Goal: Check status: Check status

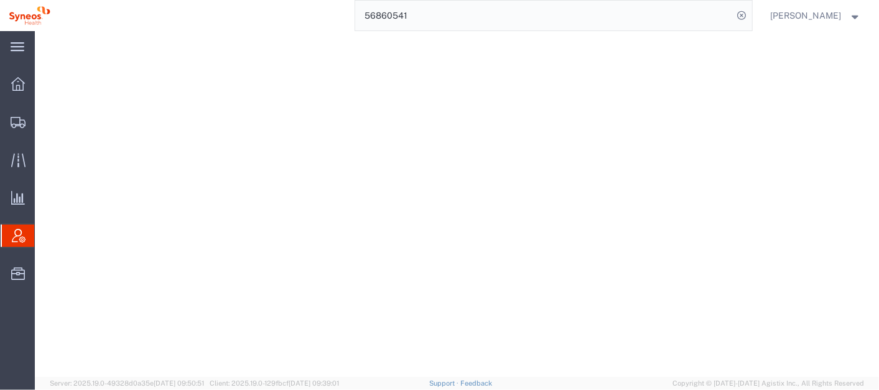
select select "ALL"
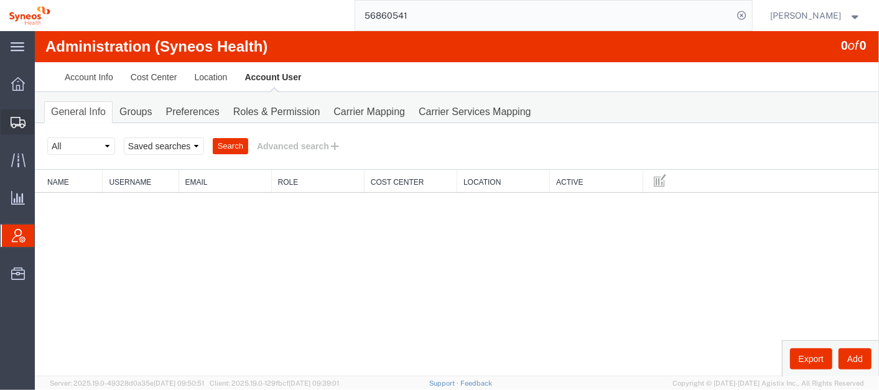
click at [0, 0] on span "Shipment Manager" at bounding box center [0, 0] width 0 height 0
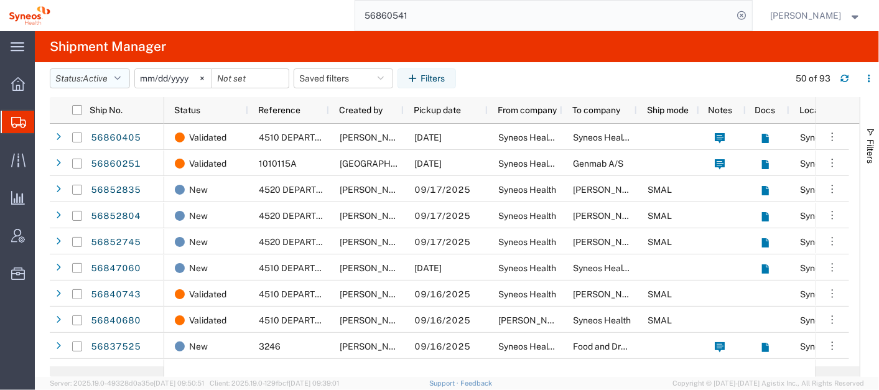
click at [119, 80] on icon "button" at bounding box center [117, 78] width 6 height 9
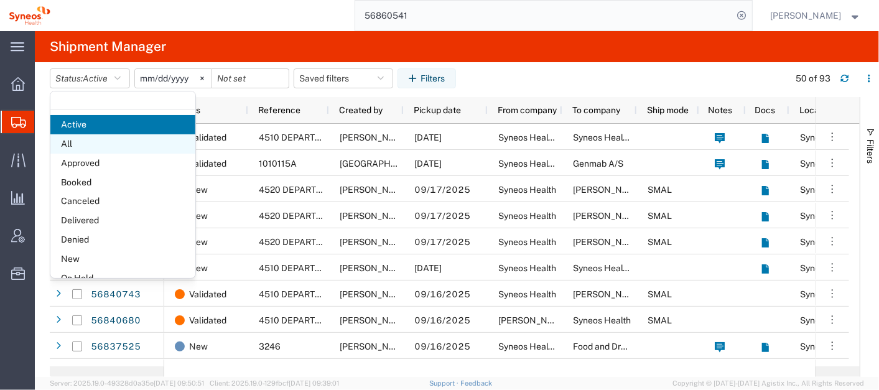
click at [106, 140] on span "All" at bounding box center [122, 143] width 145 height 19
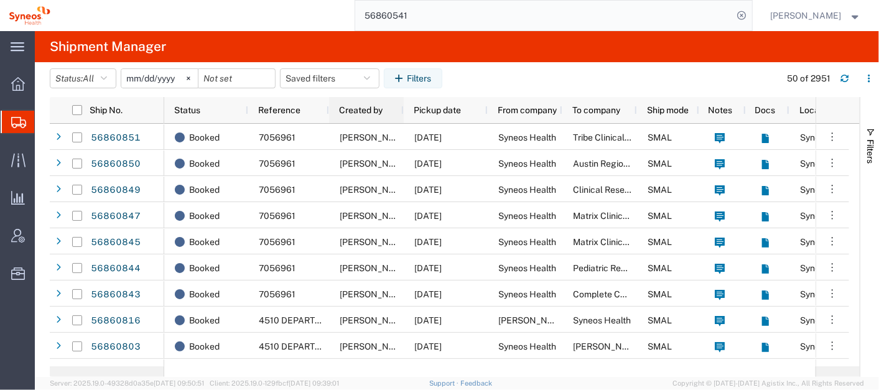
click at [371, 114] on span "Created by" at bounding box center [361, 110] width 44 height 10
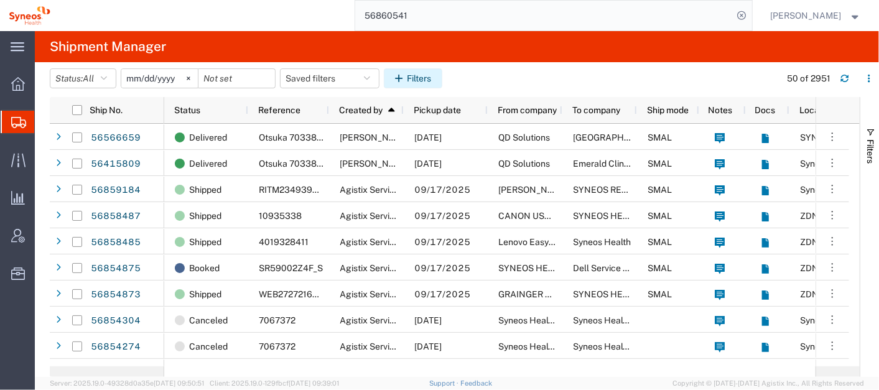
click at [431, 75] on button "Filters" at bounding box center [413, 78] width 58 height 20
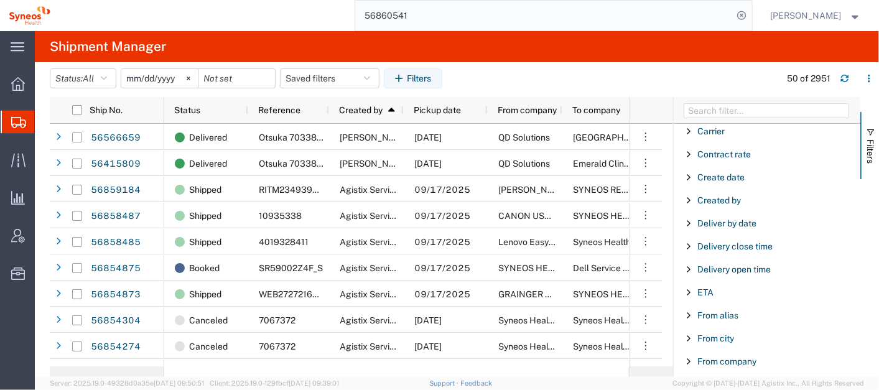
scroll to position [201, 0]
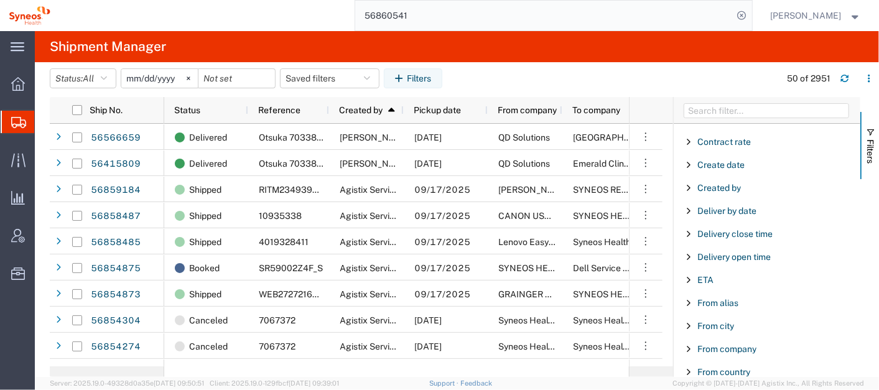
click at [689, 185] on span "Filter List 66 Filters" at bounding box center [689, 188] width 10 height 10
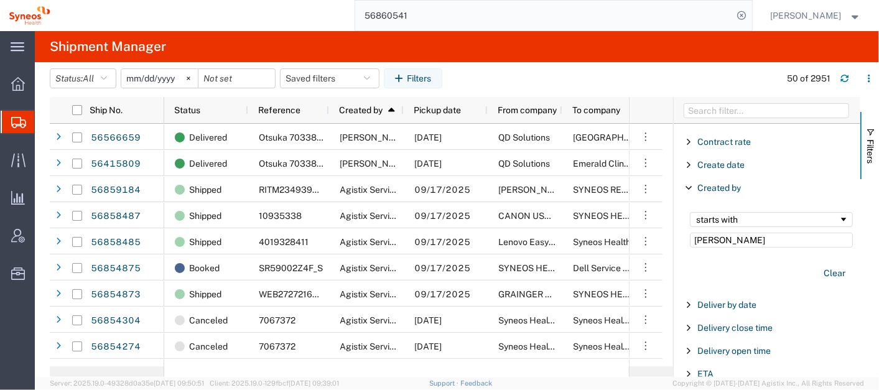
type input "[PERSON_NAME]"
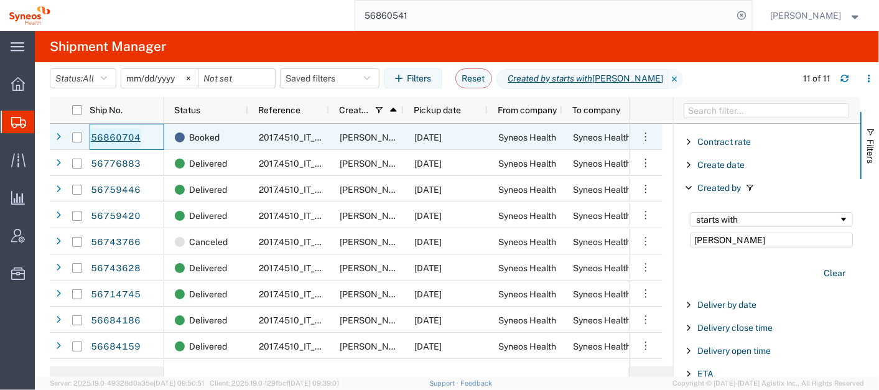
click at [126, 137] on link "56860704" at bounding box center [115, 138] width 51 height 20
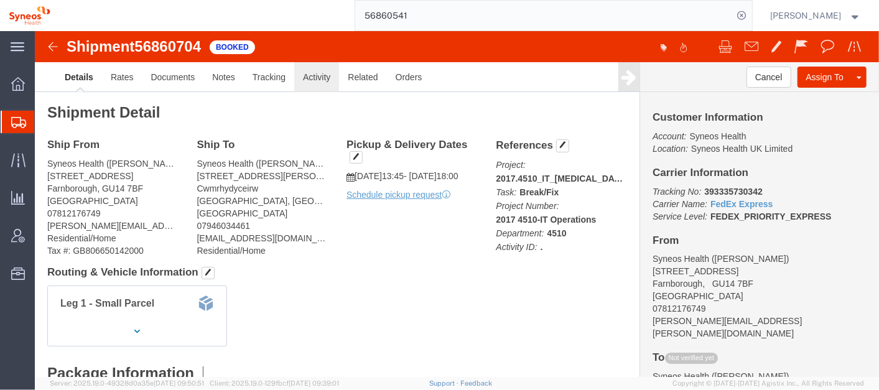
click link "Activity"
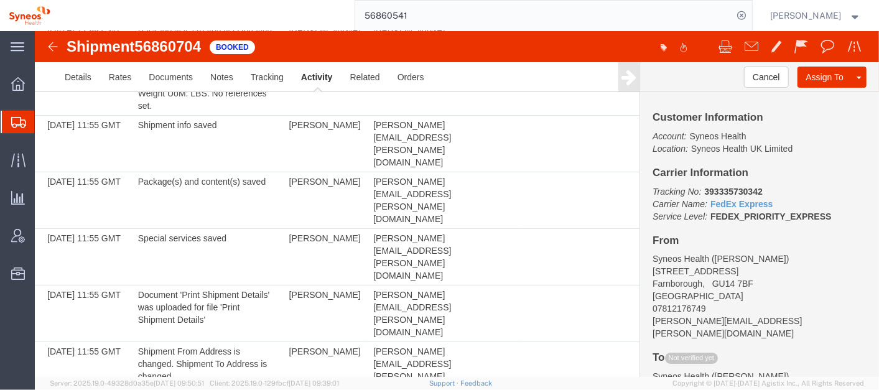
scroll to position [190, 0]
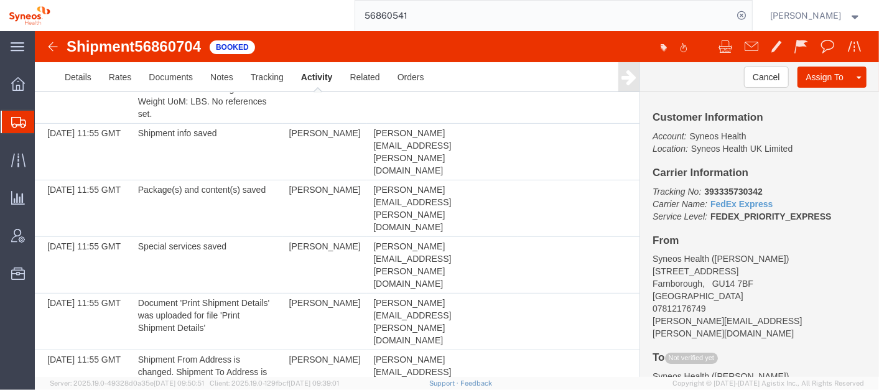
click at [421, 19] on input "56860541" at bounding box center [544, 16] width 378 height 30
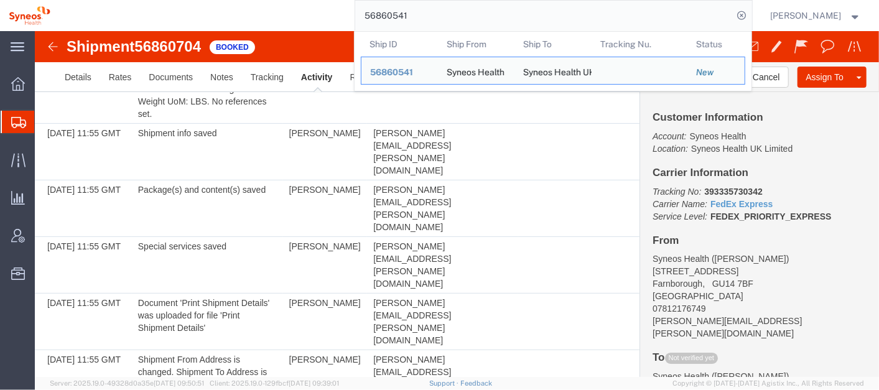
click at [422, 19] on input "56860541" at bounding box center [544, 16] width 378 height 30
